Goal: Task Accomplishment & Management: Manage account settings

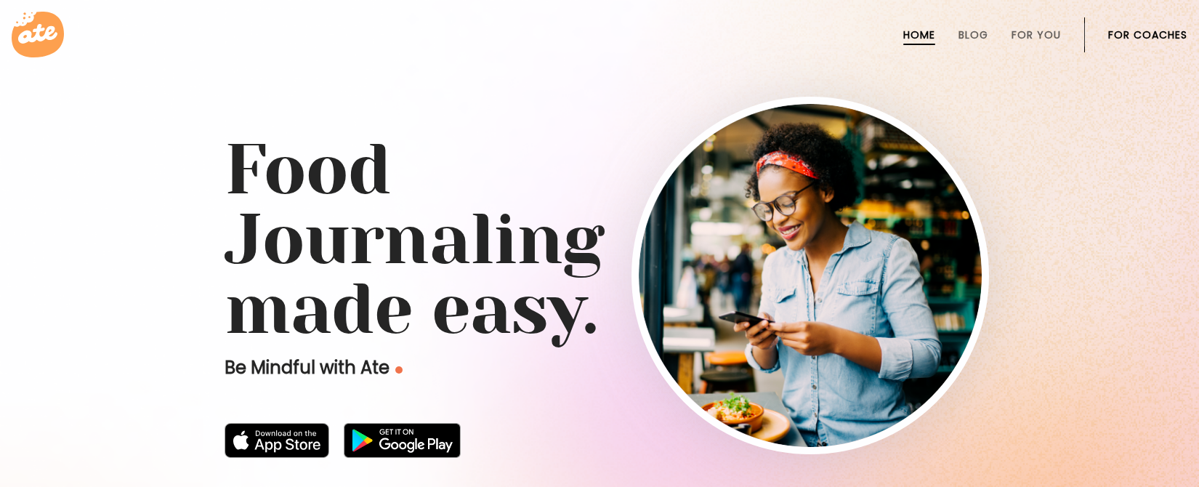
click at [1137, 30] on link "For Coaches" at bounding box center [1147, 35] width 79 height 12
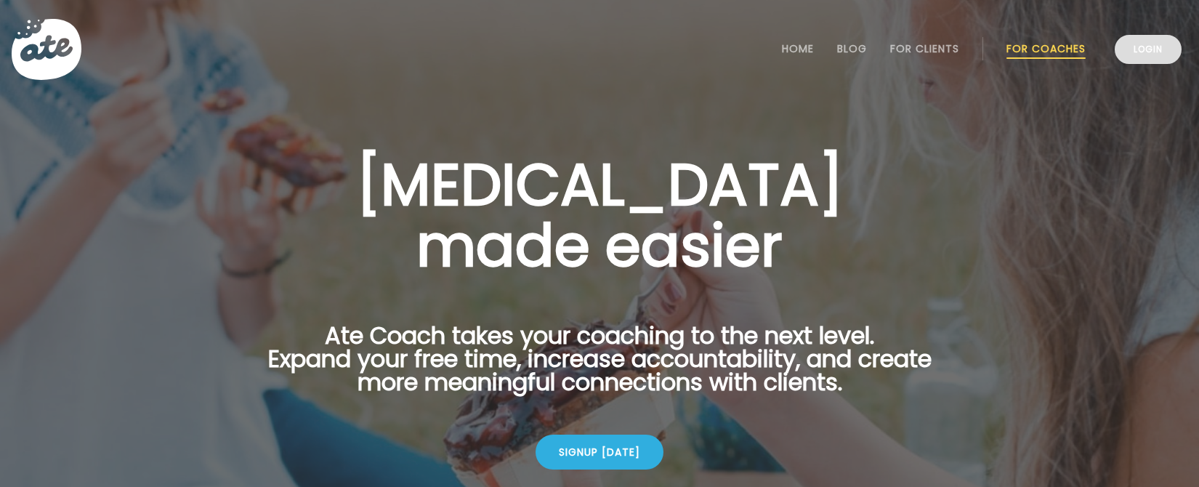
click at [1137, 45] on link "Login" at bounding box center [1148, 49] width 67 height 29
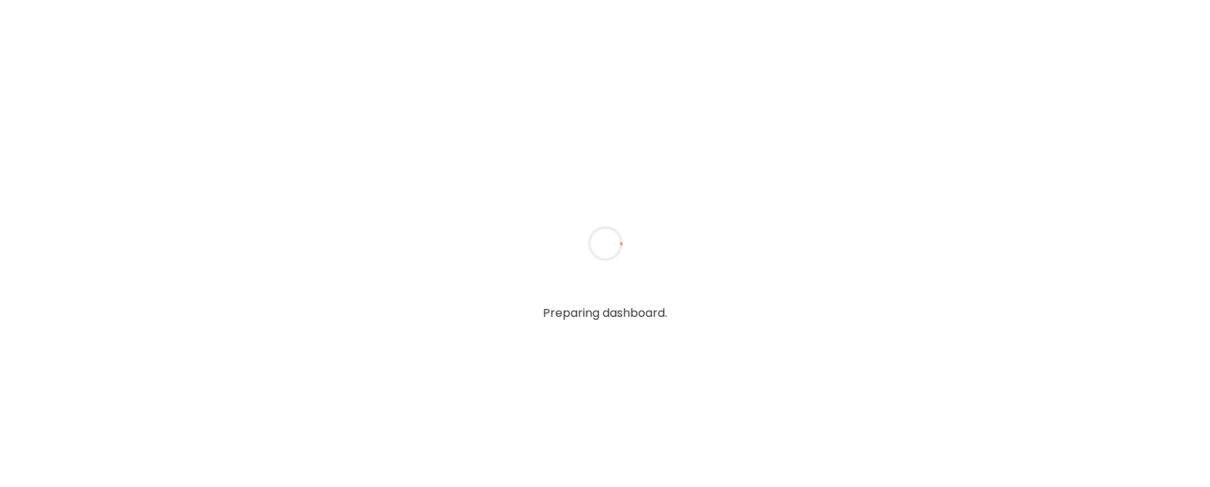
type input "**********"
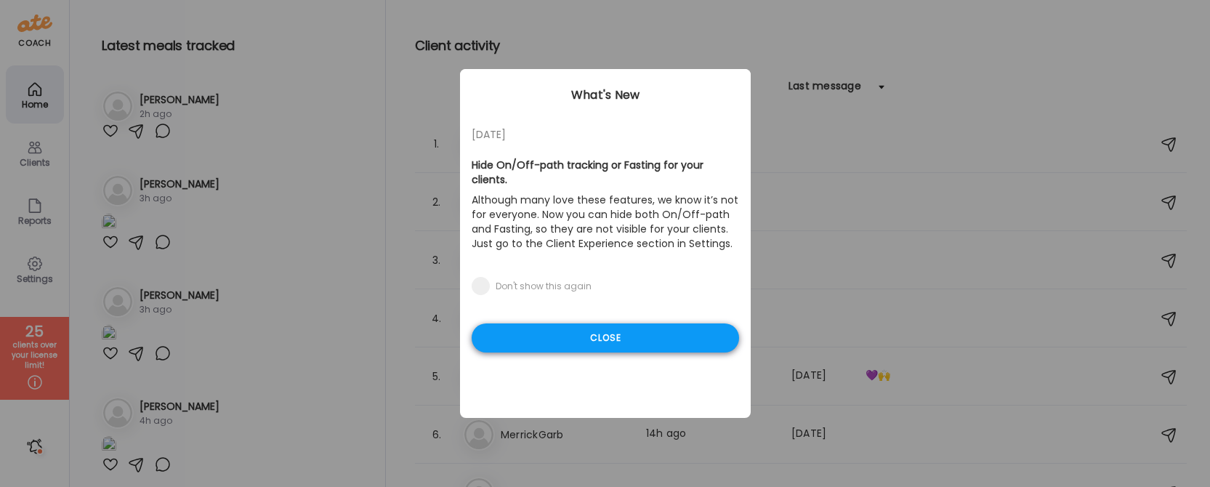
click at [642, 330] on div "Close" at bounding box center [605, 337] width 267 height 29
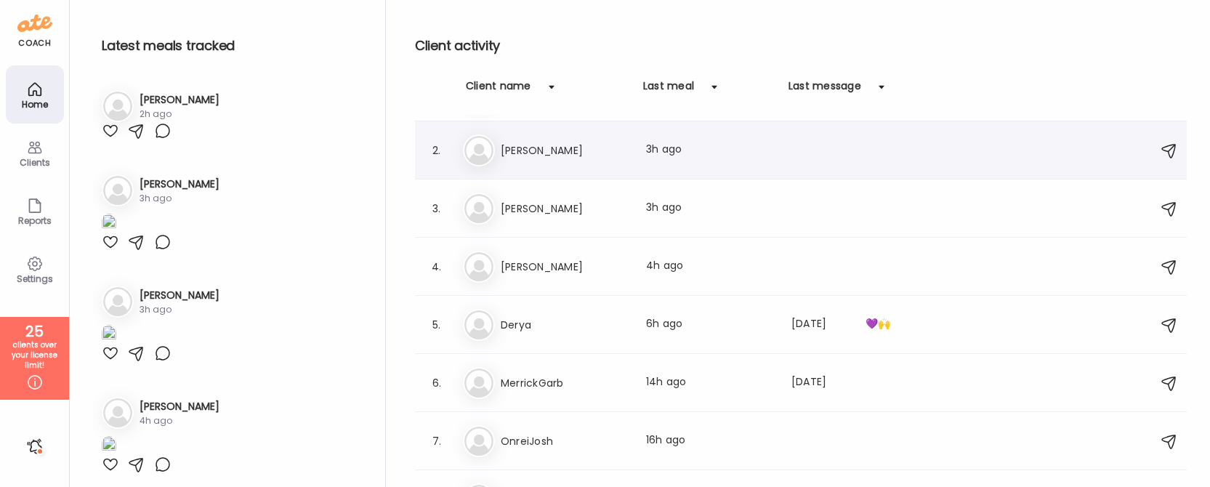
scroll to position [70, 0]
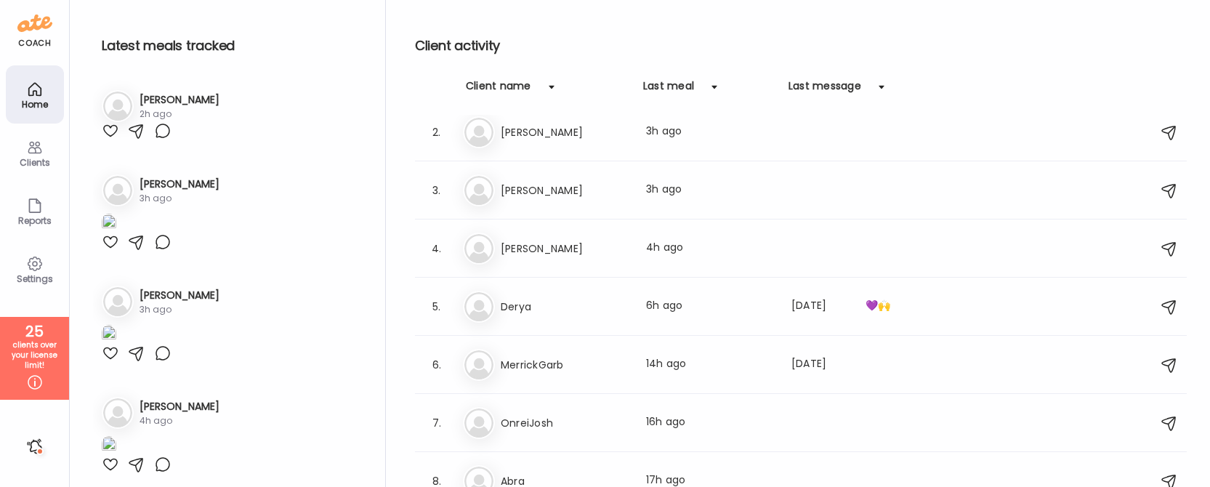
click at [557, 194] on h3 "[PERSON_NAME]" at bounding box center [565, 190] width 128 height 17
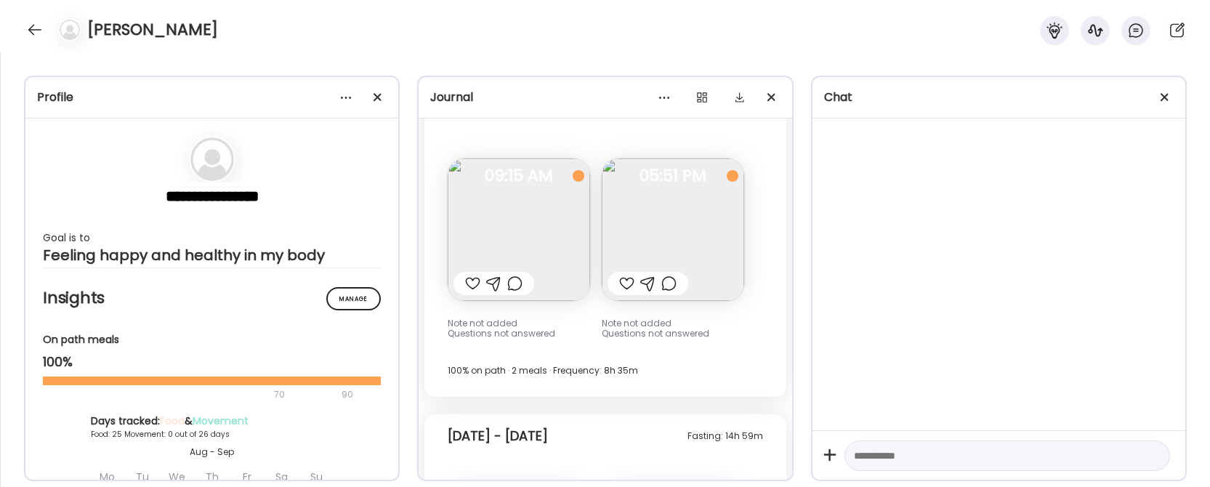
scroll to position [15378, 0]
click at [1149, 102] on div "Chat" at bounding box center [998, 97] width 349 height 17
click at [1152, 102] on div at bounding box center [1164, 97] width 29 height 29
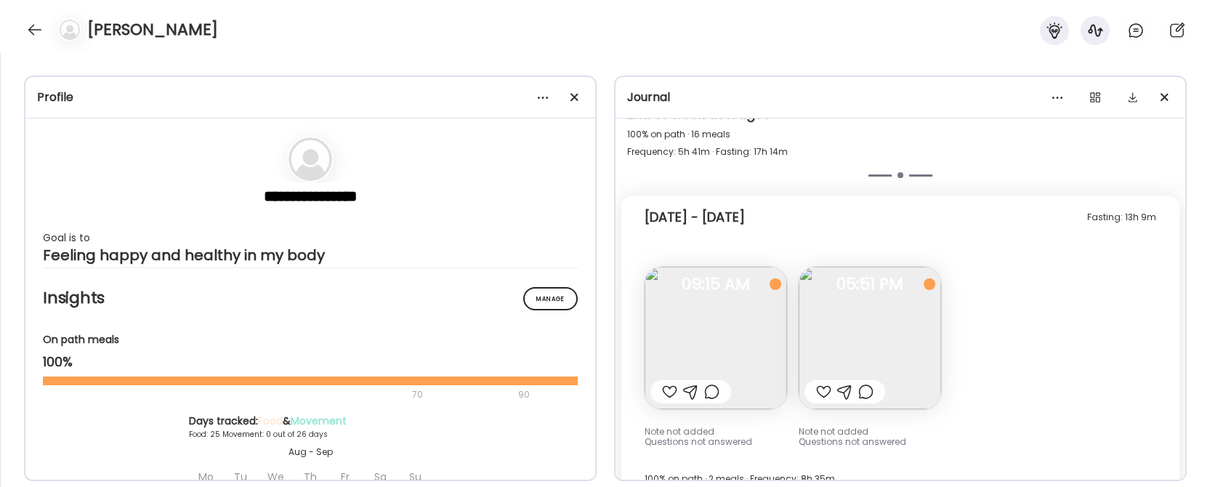
scroll to position [12880, 0]
click at [573, 94] on div at bounding box center [574, 97] width 29 height 29
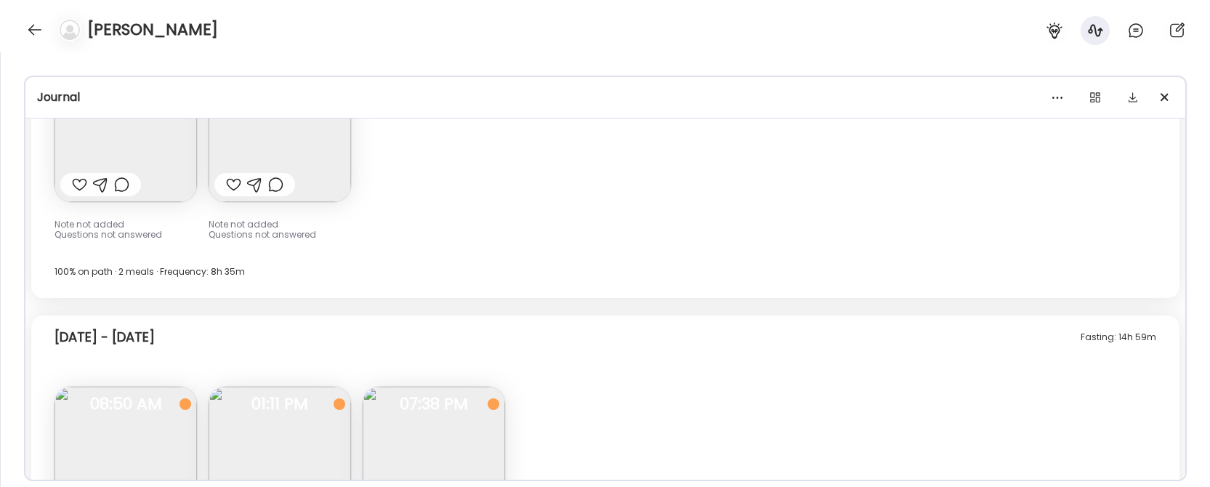
scroll to position [12070, 0]
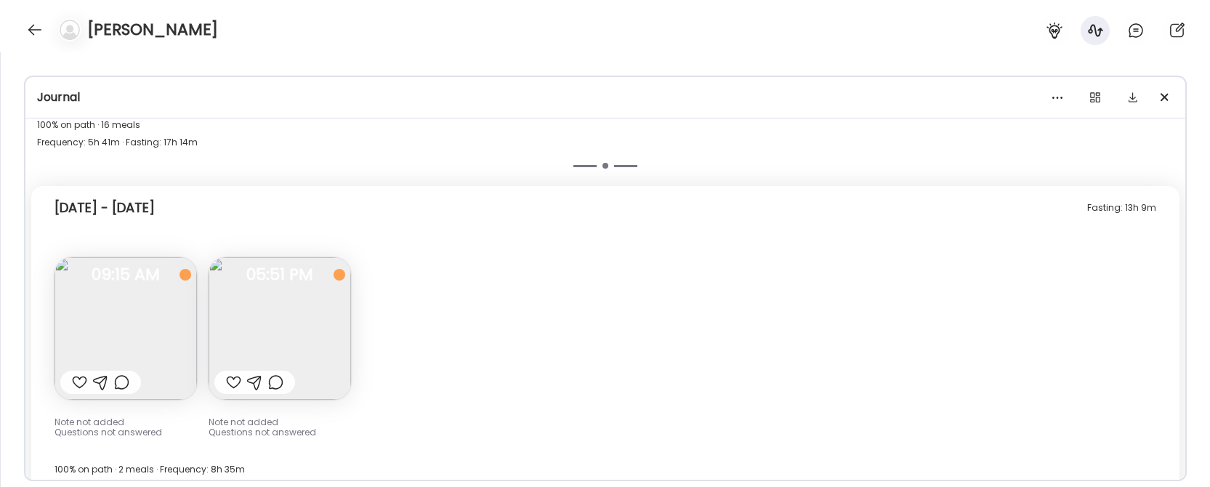
click at [266, 268] on span "05:51 PM" at bounding box center [280, 274] width 142 height 13
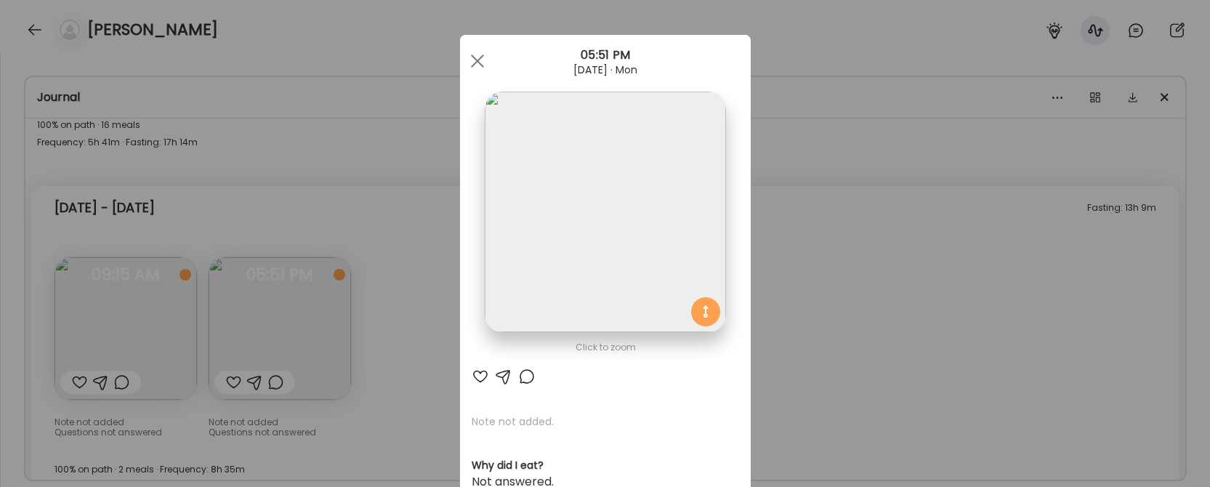
click at [126, 280] on div "Ate Coach Dashboard Wahoo! It’s official Take a moment to set up your Coach Pro…" at bounding box center [605, 243] width 1210 height 487
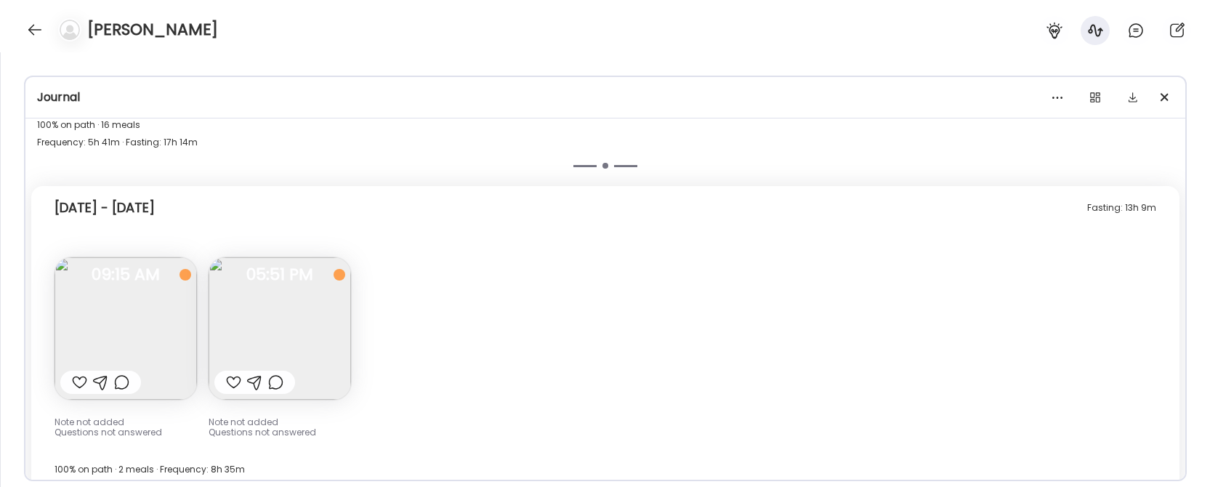
click at [126, 280] on img at bounding box center [125, 328] width 142 height 142
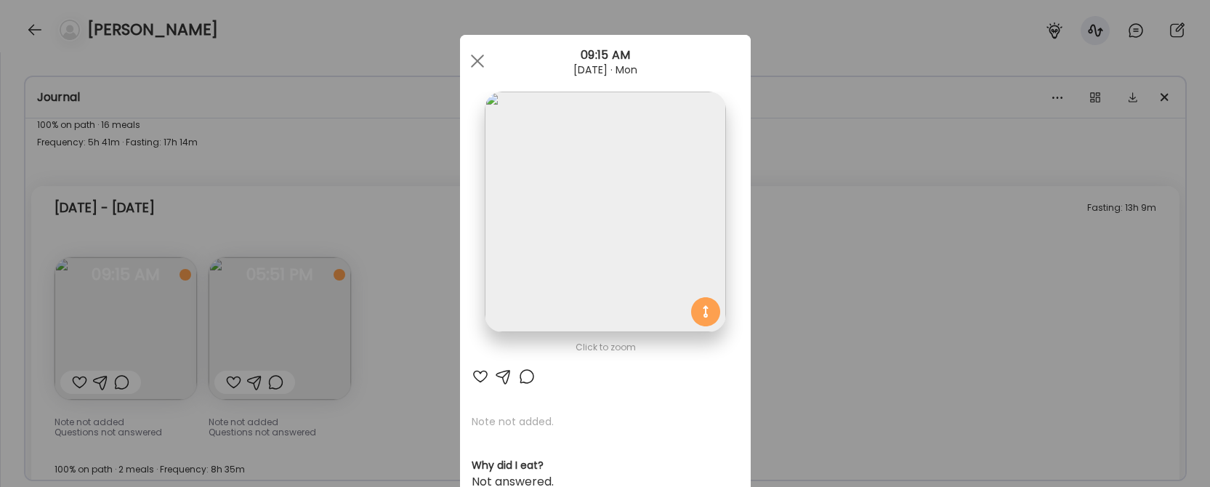
click at [801, 355] on div "Ate Coach Dashboard Wahoo! It’s official Take a moment to set up your Coach Pro…" at bounding box center [605, 243] width 1210 height 487
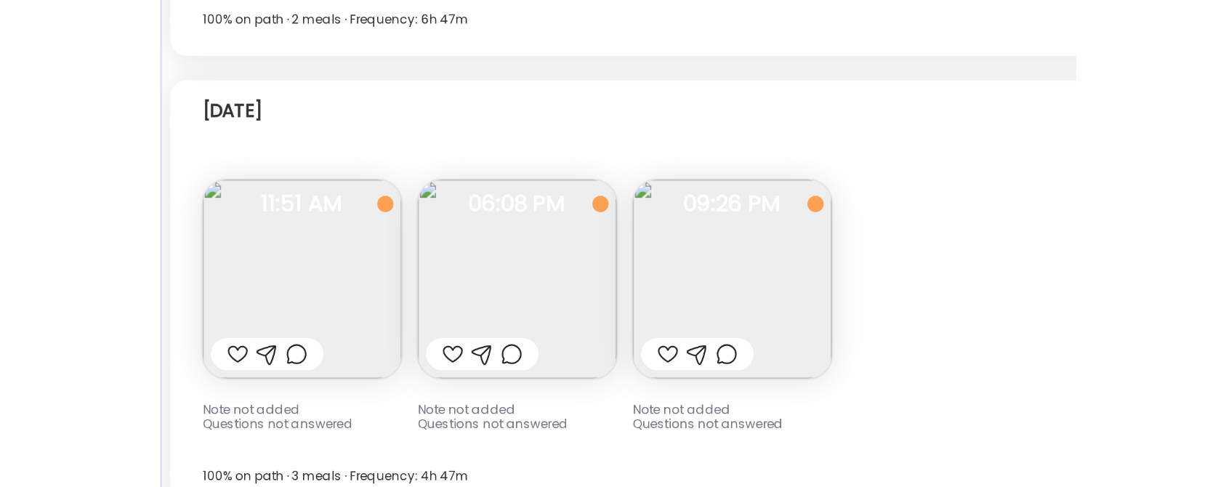
scroll to position [15167, 0]
